Goal: Navigation & Orientation: Find specific page/section

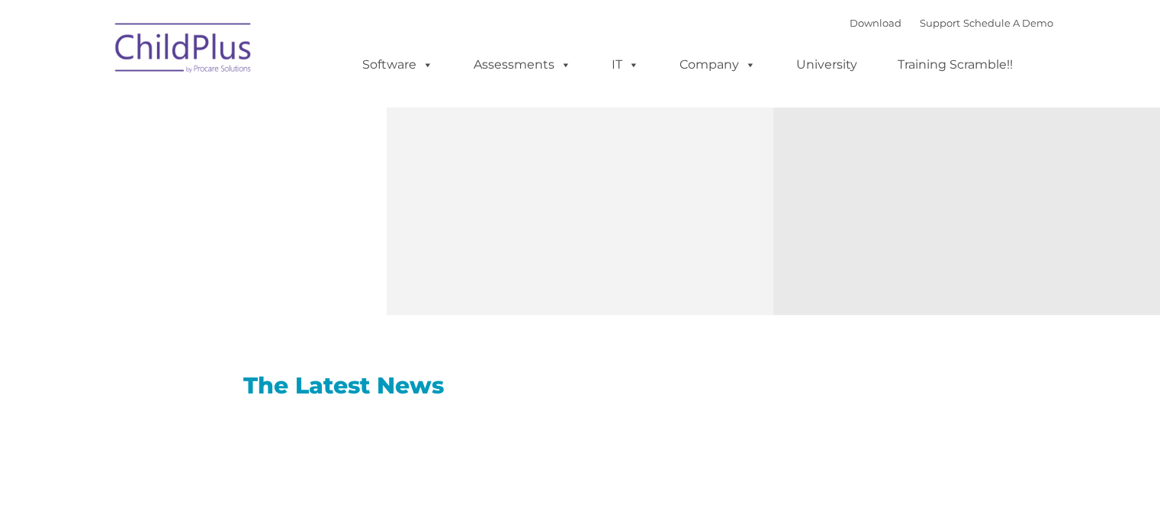
scroll to position [748, 0]
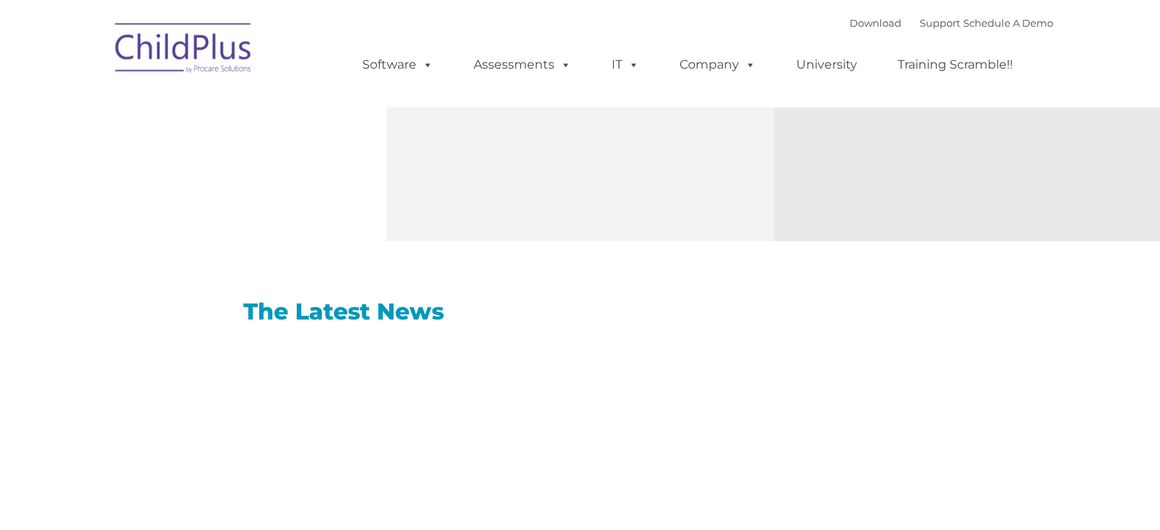
click at [226, 56] on img at bounding box center [184, 50] width 152 height 76
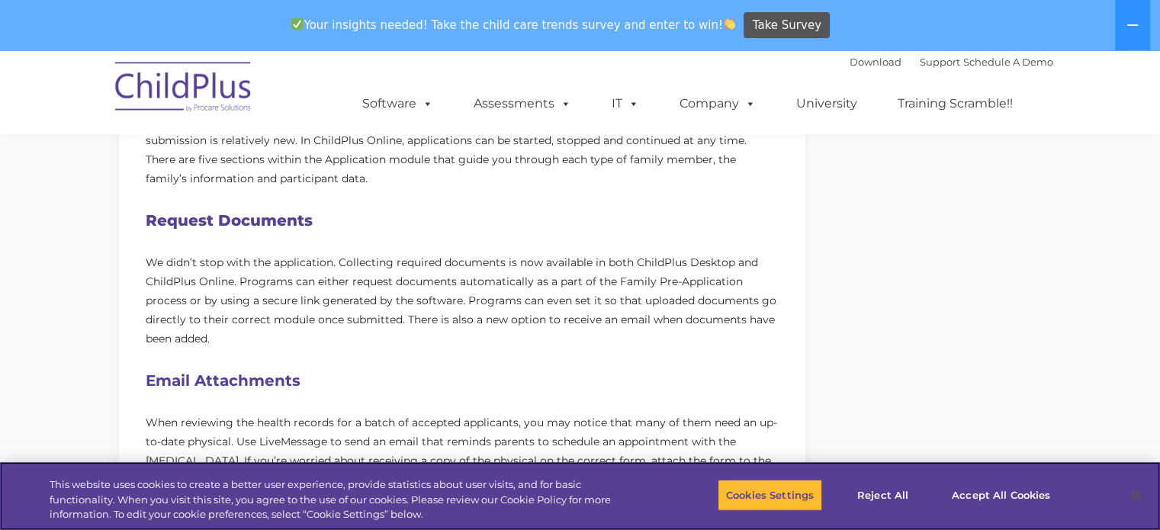
scroll to position [717, 0]
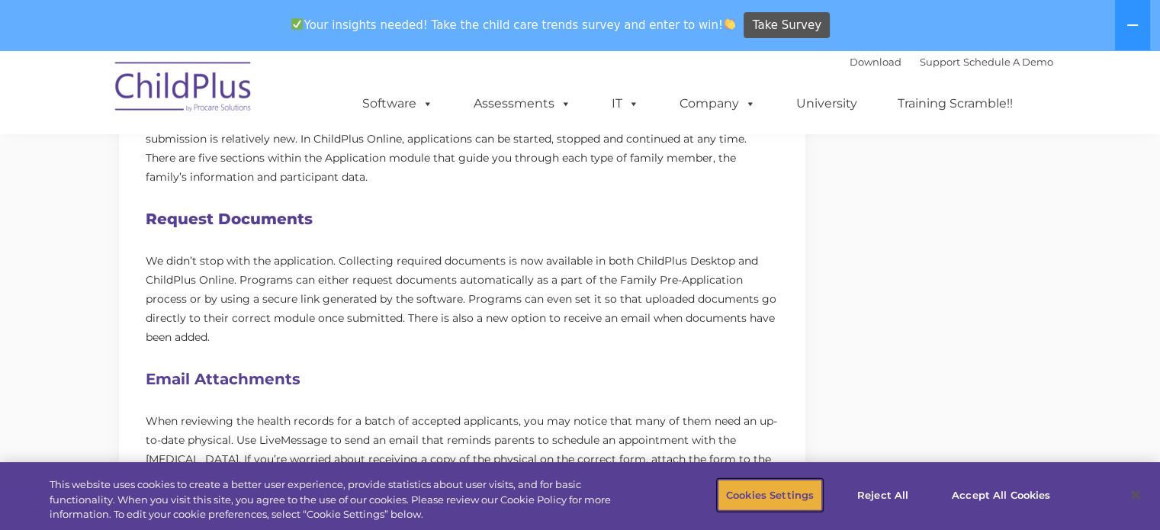
click at [738, 488] on button "Cookies Settings" at bounding box center [769, 495] width 104 height 32
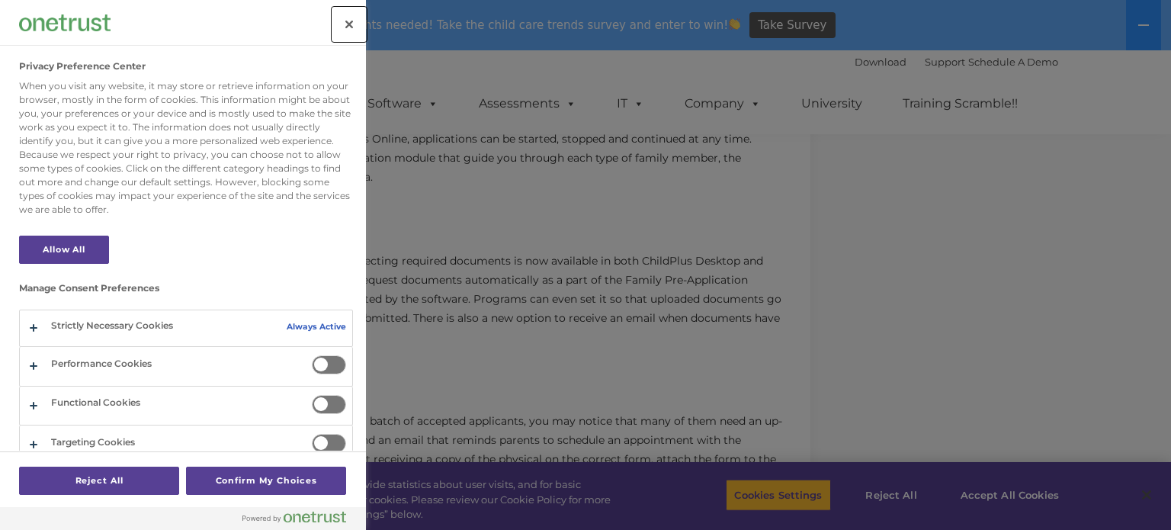
click at [342, 22] on button "Close" at bounding box center [349, 25] width 34 height 34
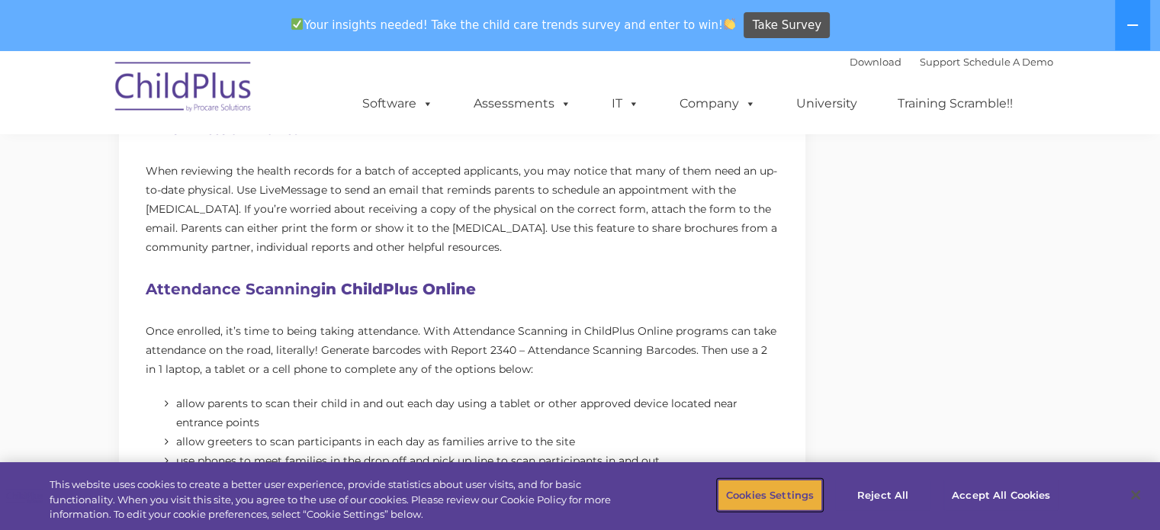
scroll to position [968, 0]
click at [762, 496] on button "Cookies Settings" at bounding box center [769, 495] width 104 height 32
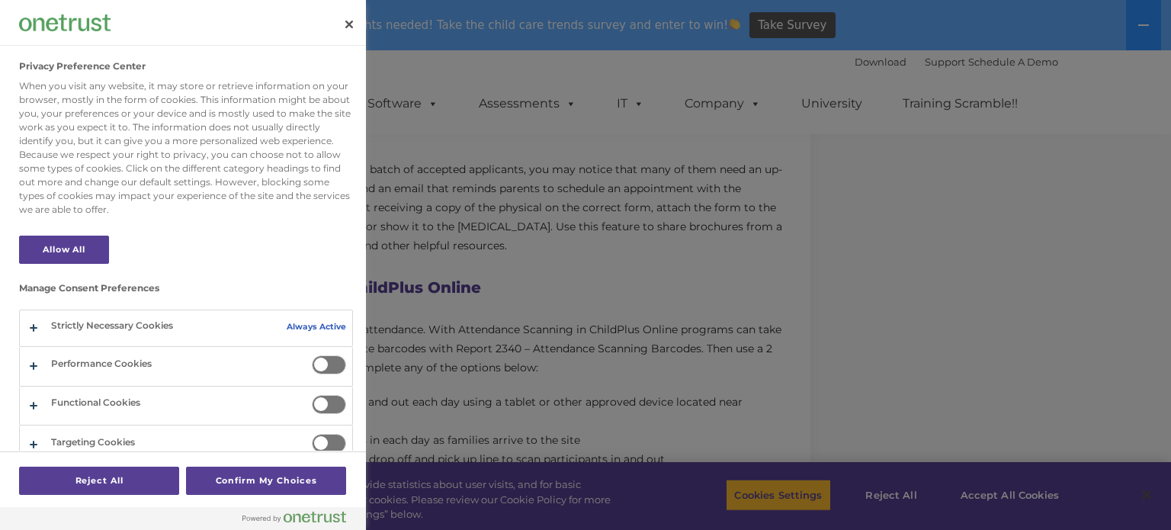
click at [800, 405] on div at bounding box center [585, 265] width 1171 height 530
click at [359, 30] on button "Close" at bounding box center [349, 25] width 34 height 34
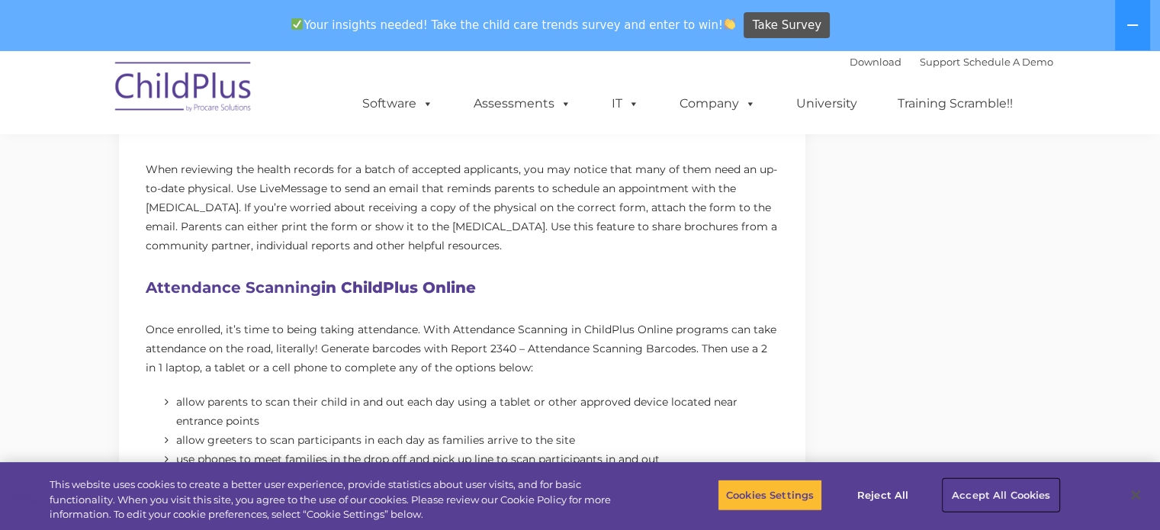
click at [1030, 496] on button "Accept All Cookies" at bounding box center [1000, 495] width 115 height 32
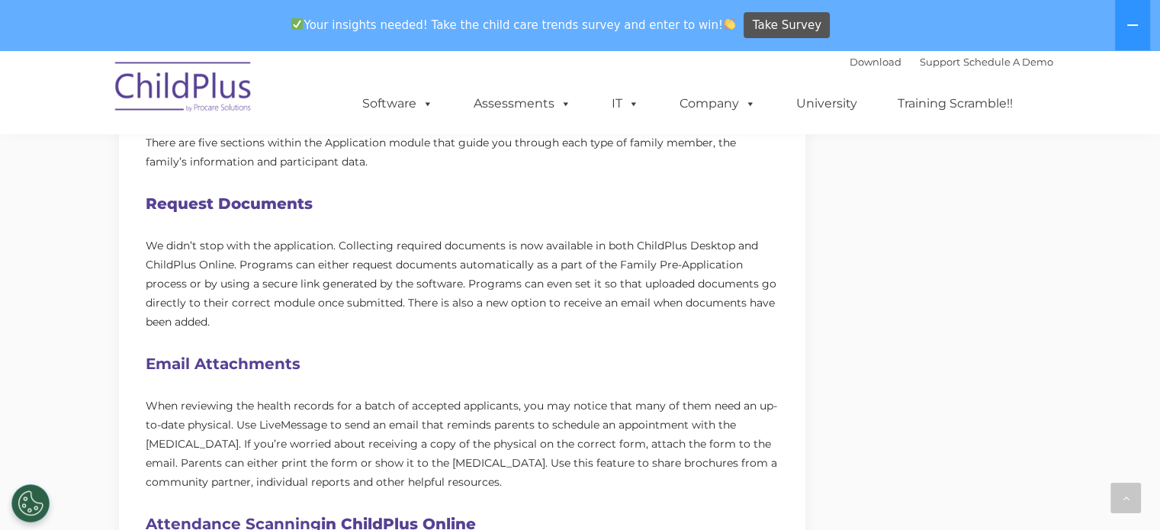
scroll to position [731, 0]
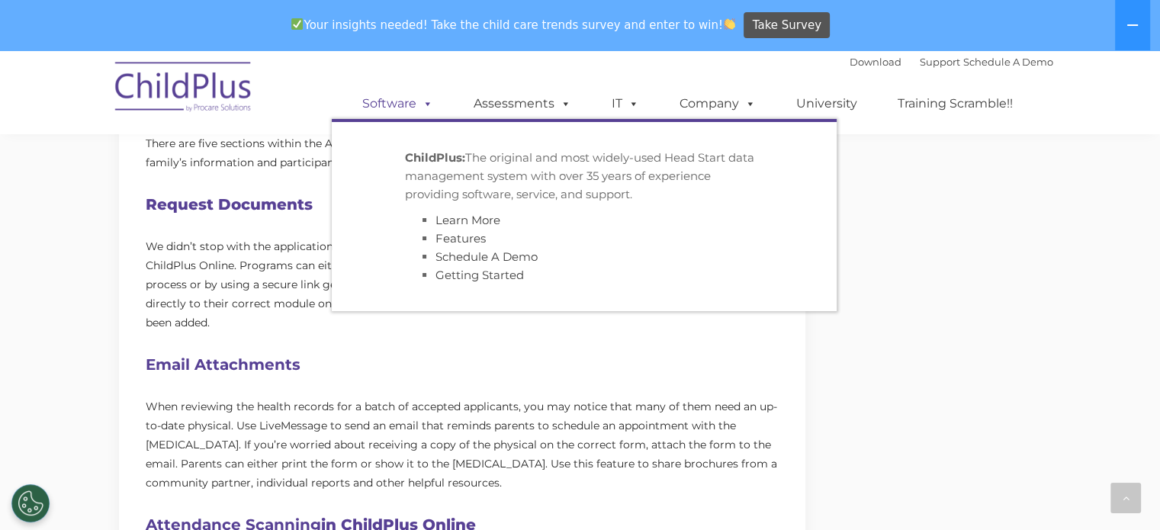
click at [429, 100] on span at bounding box center [424, 103] width 17 height 14
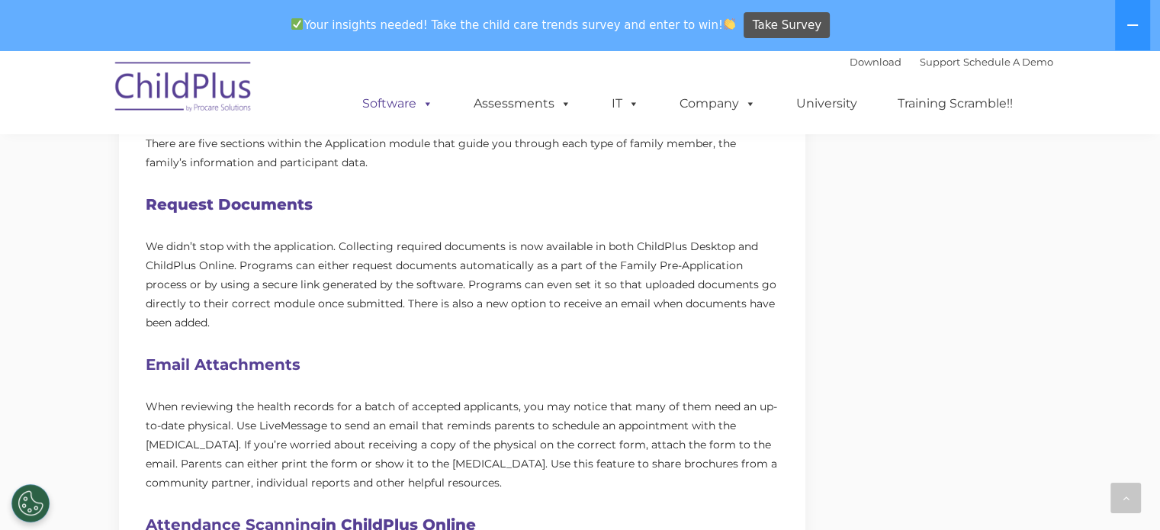
click at [429, 100] on span at bounding box center [424, 103] width 17 height 14
